Goal: Task Accomplishment & Management: Manage account settings

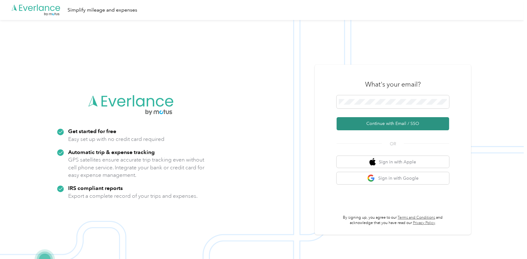
click at [392, 125] on button "Continue with Email / SSO" at bounding box center [393, 123] width 113 height 13
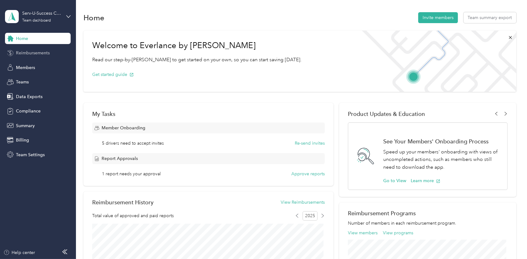
click at [39, 51] on span "Reimbursements" at bounding box center [33, 53] width 34 height 7
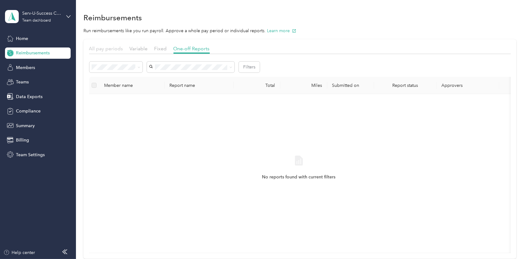
click at [108, 48] on span "All pay periods" at bounding box center [106, 49] width 34 height 6
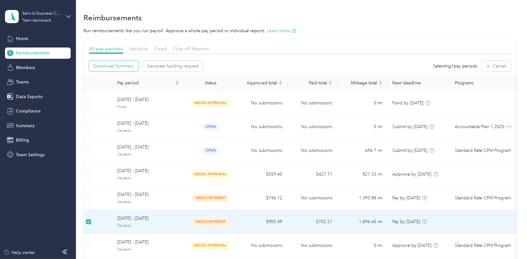
click at [119, 65] on span "Download Summary" at bounding box center [113, 66] width 41 height 7
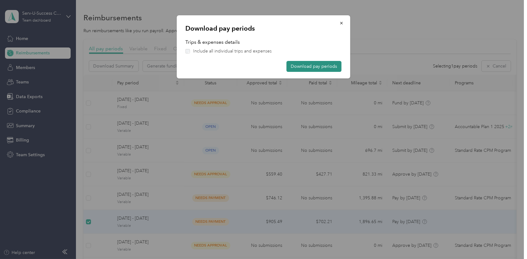
click at [317, 65] on button "Download pay periods" at bounding box center [314, 66] width 55 height 11
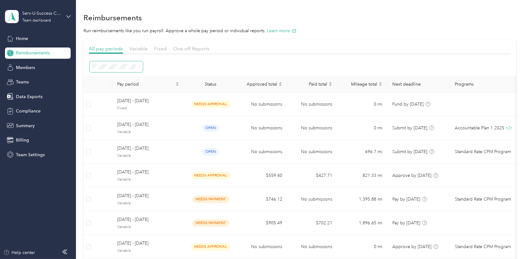
click at [140, 68] on span at bounding box center [139, 66] width 3 height 5
click at [139, 68] on span at bounding box center [139, 66] width 3 height 5
click at [139, 67] on icon at bounding box center [139, 66] width 2 height 1
click at [115, 77] on div "All periods" at bounding box center [116, 78] width 44 height 7
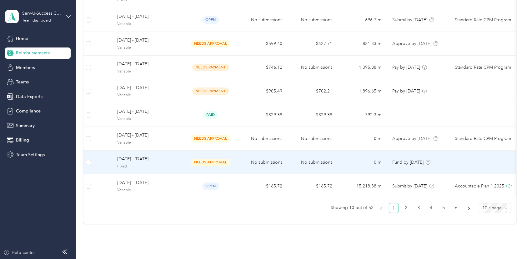
scroll to position [139, 0]
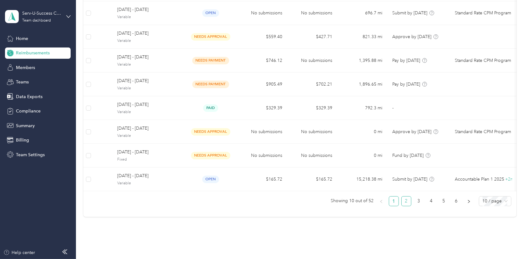
click at [405, 206] on link "2" at bounding box center [406, 201] width 9 height 9
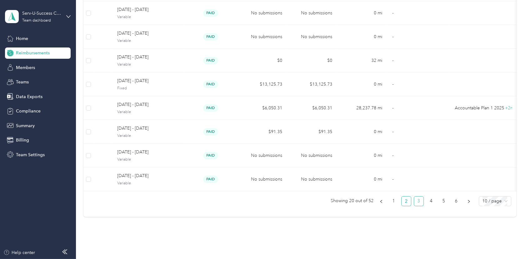
click at [417, 204] on link "3" at bounding box center [418, 201] width 9 height 9
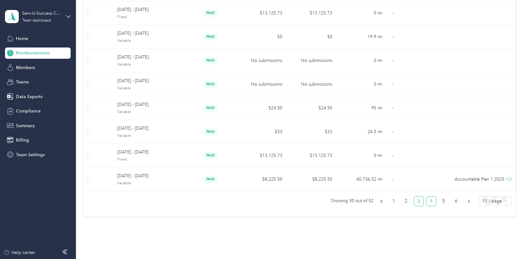
click at [427, 203] on link "4" at bounding box center [431, 201] width 9 height 9
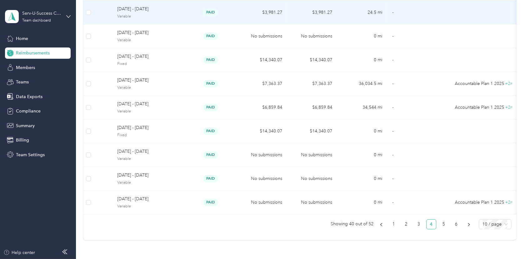
scroll to position [93, 0]
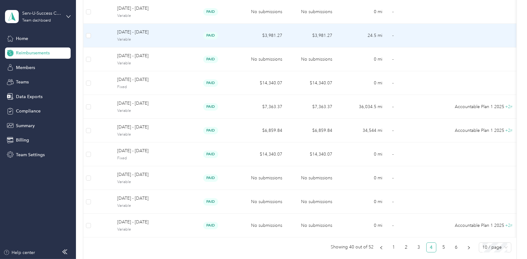
click at [134, 34] on span "May 19 - 25, 2025" at bounding box center [148, 32] width 62 height 7
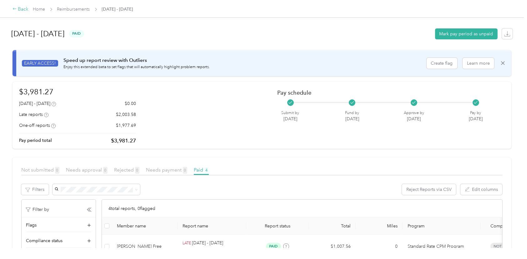
click at [13, 9] on icon at bounding box center [14, 9] width 3 height 2
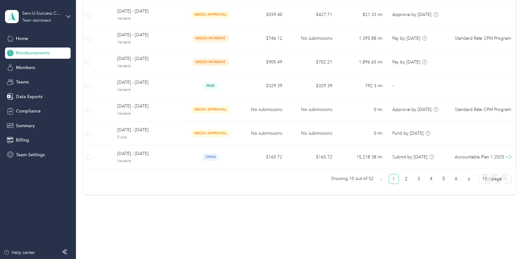
scroll to position [166, 0]
click at [430, 179] on link "4" at bounding box center [431, 178] width 9 height 9
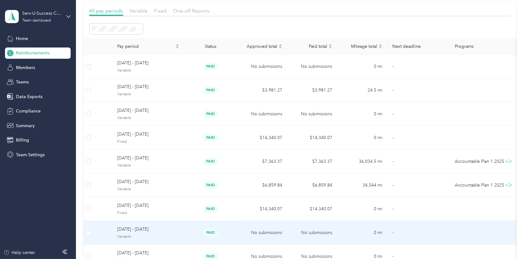
scroll to position [27, 0]
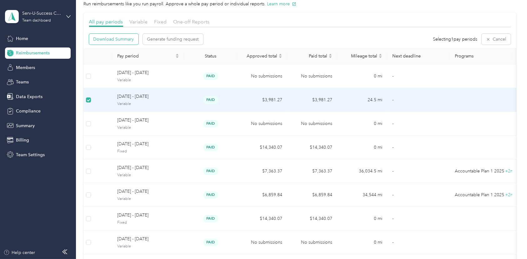
click at [104, 41] on span "Download Summary" at bounding box center [113, 39] width 41 height 7
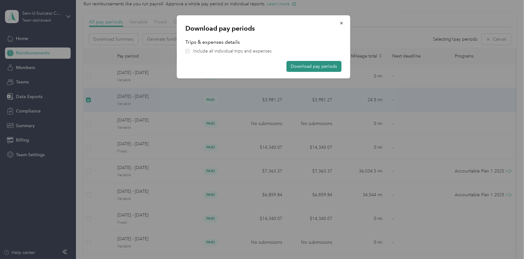
click at [317, 68] on button "Download pay periods" at bounding box center [314, 66] width 55 height 11
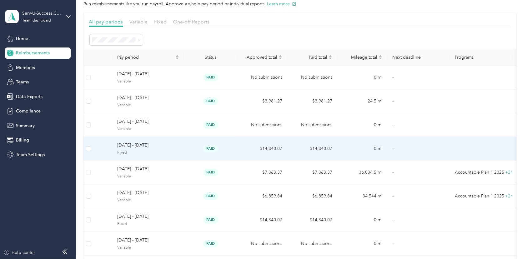
click at [452, 149] on td at bounding box center [481, 149] width 63 height 24
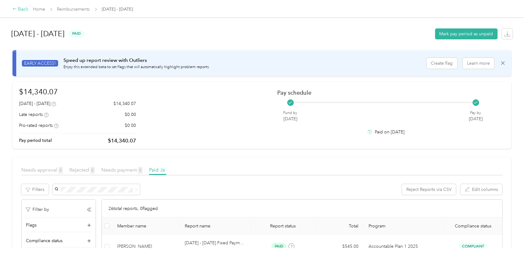
click at [15, 9] on icon at bounding box center [15, 9] width 4 height 4
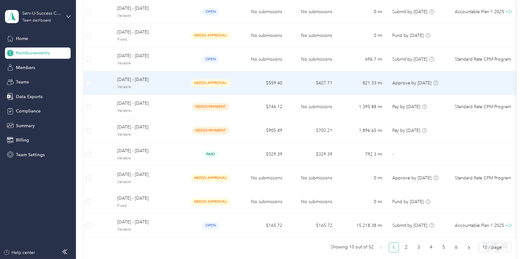
scroll to position [69, 0]
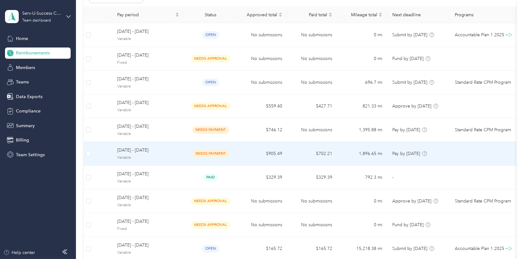
click at [130, 149] on span "September 15 - 21, 2025" at bounding box center [148, 150] width 62 height 7
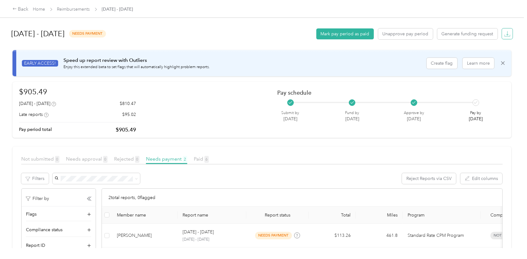
click at [505, 36] on icon "button" at bounding box center [507, 34] width 6 height 6
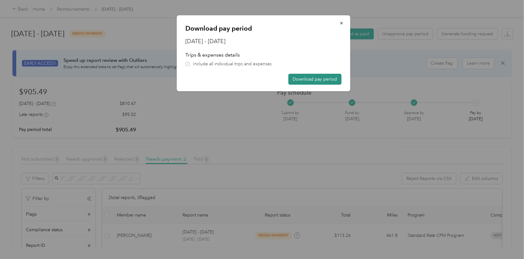
click at [308, 77] on button "Download pay period" at bounding box center [315, 79] width 53 height 11
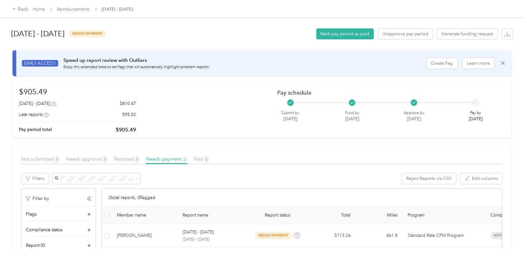
click at [346, 18] on div "September 15 - 21, 2025 needs payment Mark pay period as paid Unapprove pay per…" at bounding box center [262, 124] width 524 height 248
click at [26, 9] on div "Back" at bounding box center [21, 10] width 16 height 8
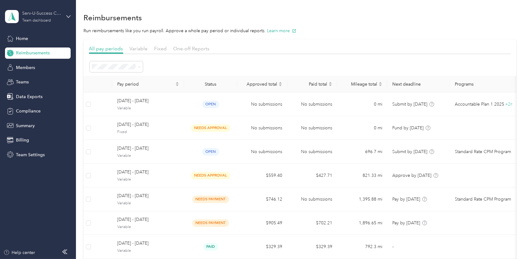
click at [39, 21] on div "Team dashboard" at bounding box center [36, 21] width 29 height 4
click at [25, 78] on div "Log out" at bounding box center [23, 80] width 24 height 7
